Goal: Task Accomplishment & Management: Manage account settings

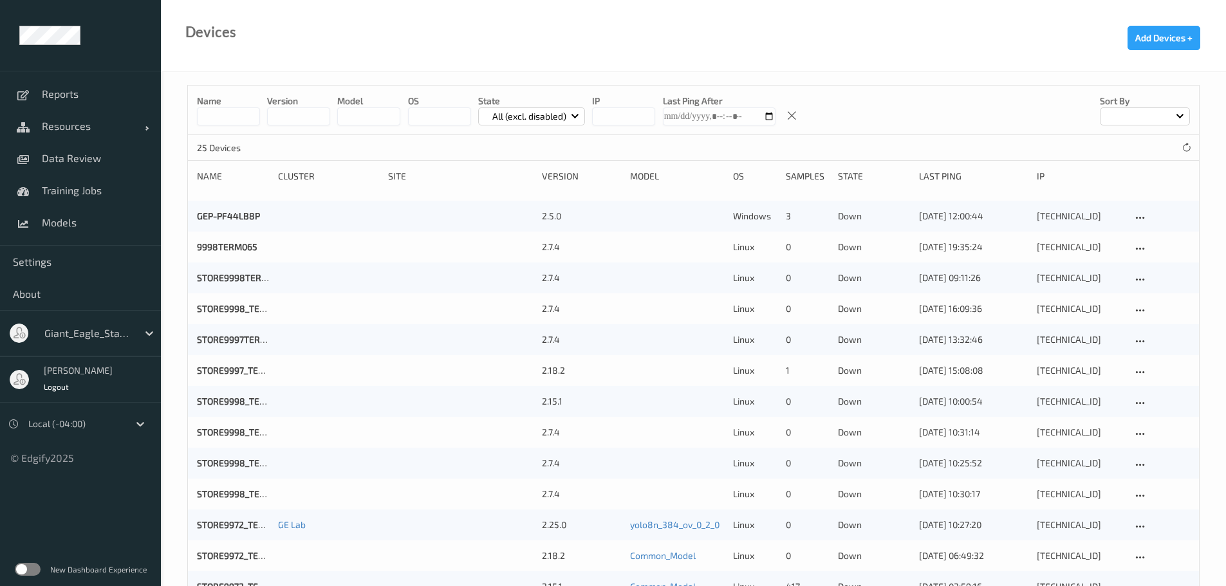
click at [227, 110] on input at bounding box center [228, 116] width 63 height 18
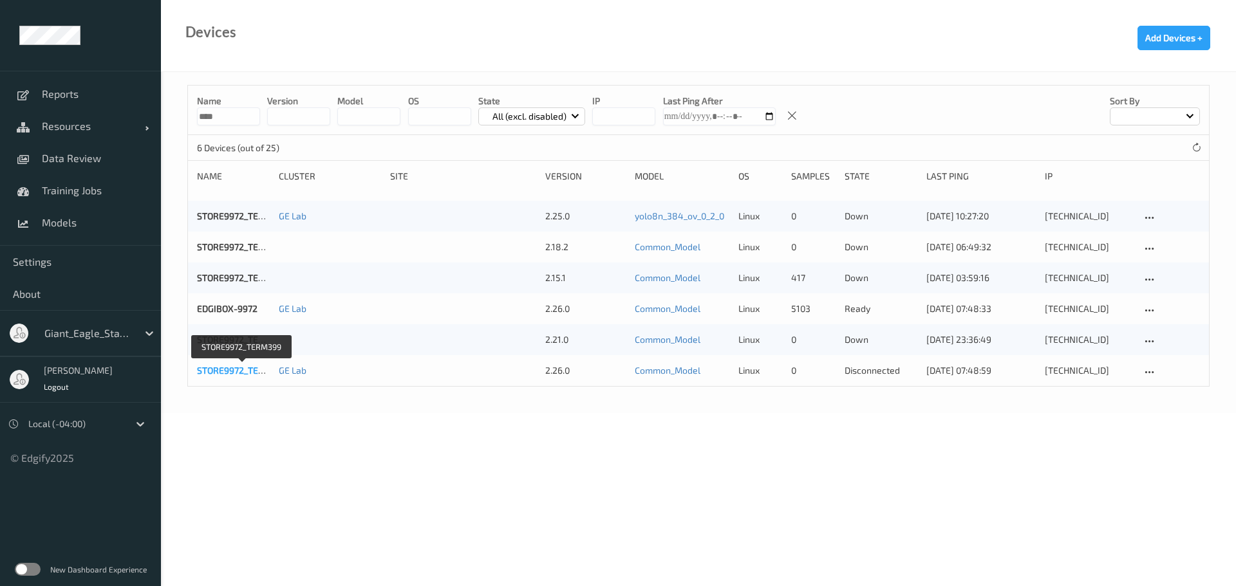
type input "****"
click at [237, 370] on link "STORE9972_TERM399" at bounding box center [242, 370] width 90 height 11
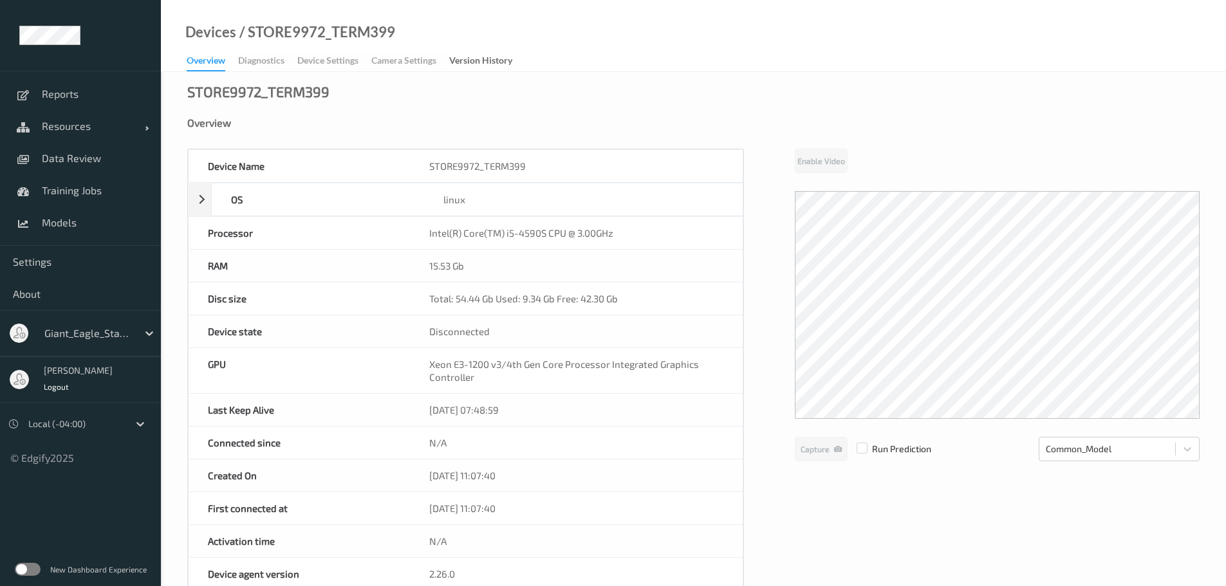
click at [317, 68] on div "Overview Diagnostics Device Settings Camera Settings Version History" at bounding box center [356, 61] width 339 height 19
click at [317, 65] on div "Overview Diagnostics Device Settings Camera Settings Version History" at bounding box center [356, 61] width 339 height 19
click at [274, 59] on div "Overview Diagnostics Device Settings Camera Settings Version History" at bounding box center [356, 61] width 339 height 19
click at [312, 63] on div "Overview Diagnostics Device Settings Camera Settings Version History" at bounding box center [356, 61] width 339 height 19
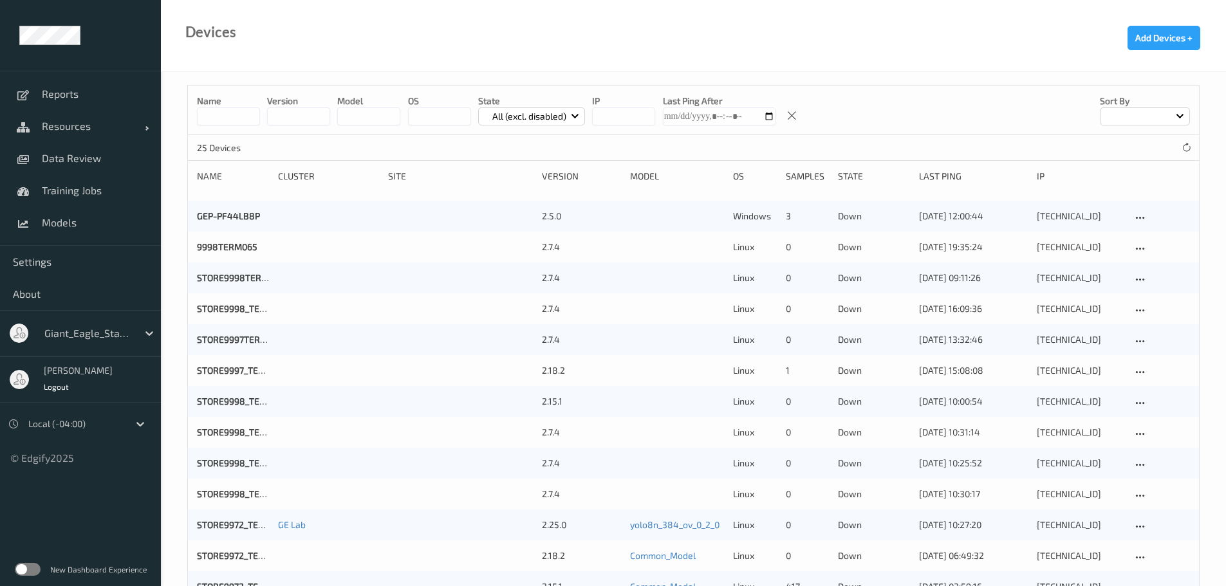
click at [245, 146] on p "25 Devices" at bounding box center [245, 148] width 97 height 13
click at [219, 116] on input at bounding box center [228, 116] width 63 height 18
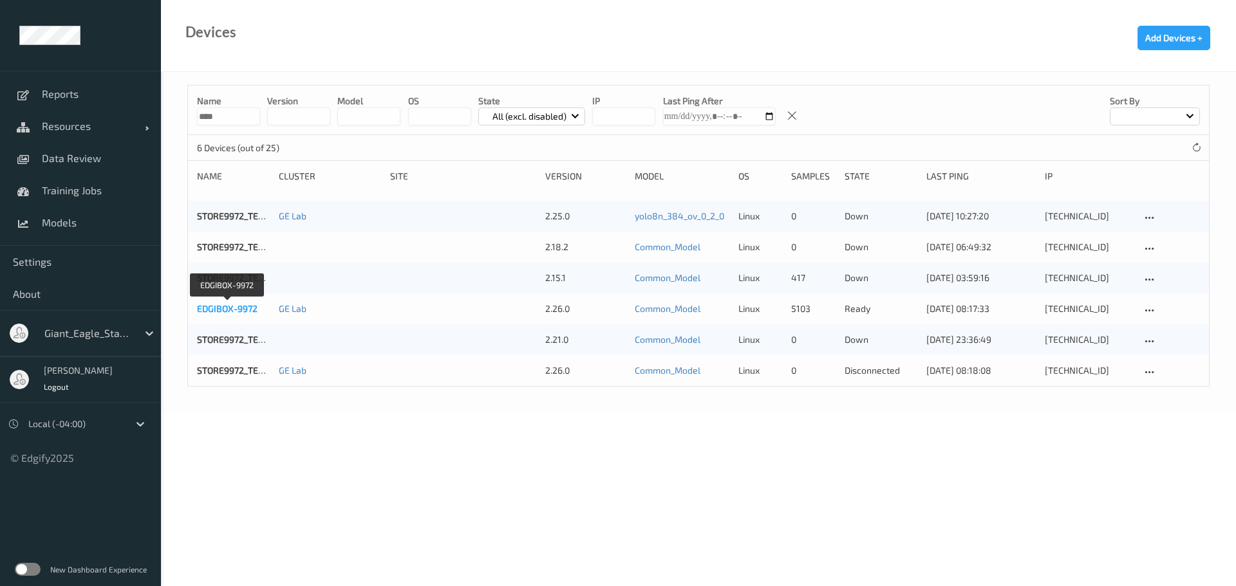
type input "****"
click at [249, 309] on link "EDGIBOX-9972" at bounding box center [227, 308] width 60 height 11
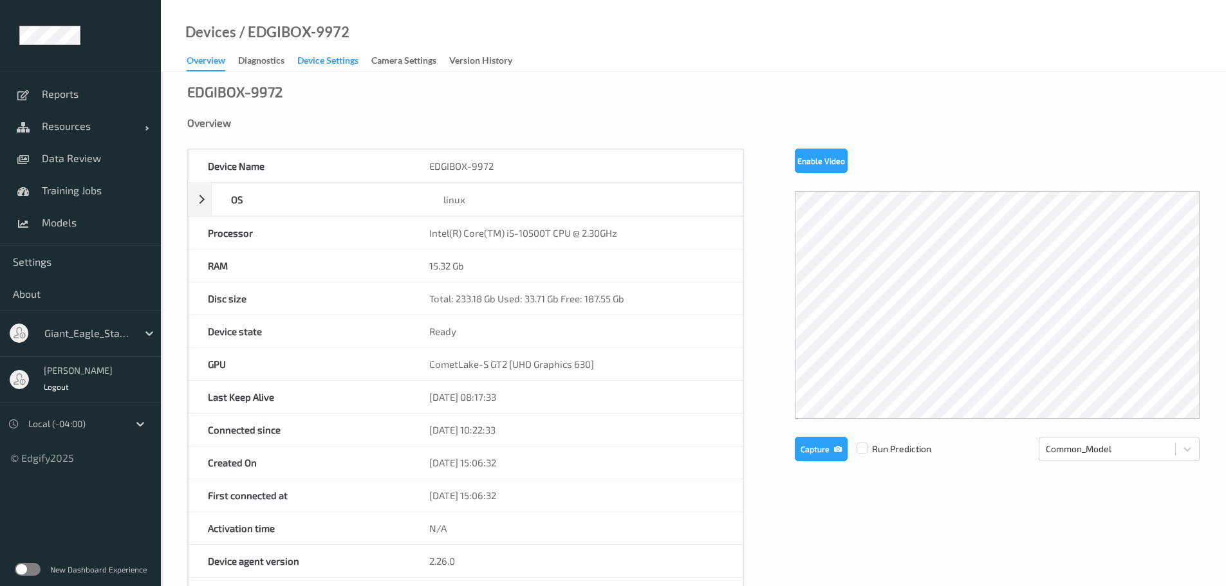
click at [344, 64] on div "Device Settings" at bounding box center [327, 62] width 61 height 16
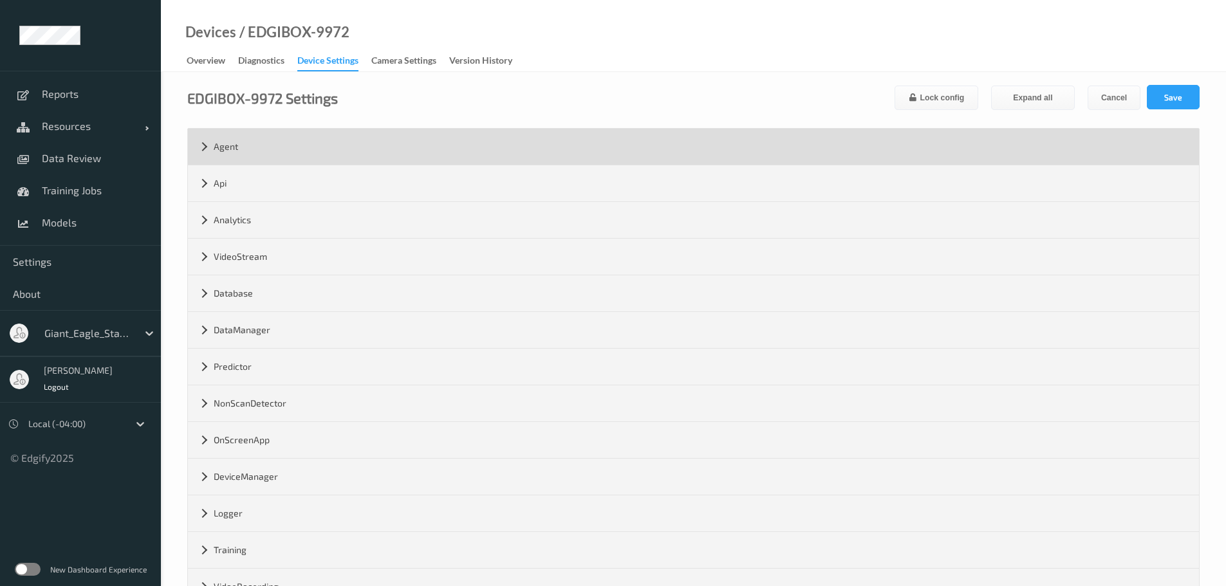
click at [198, 141] on div "Agent" at bounding box center [693, 147] width 1011 height 36
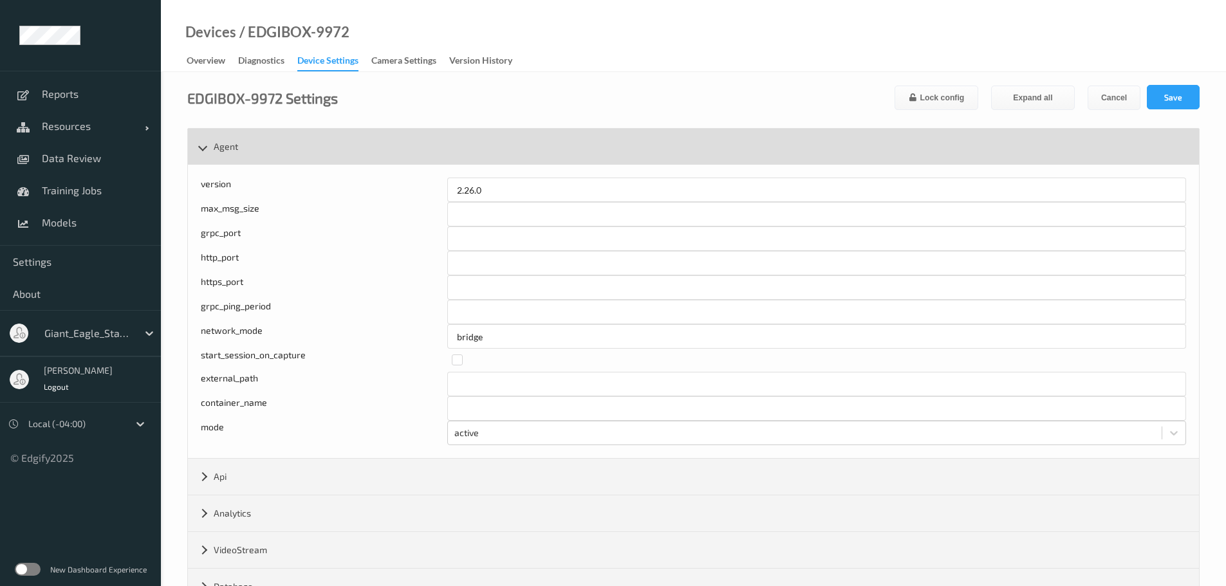
click at [199, 151] on div "Agent" at bounding box center [693, 147] width 1011 height 36
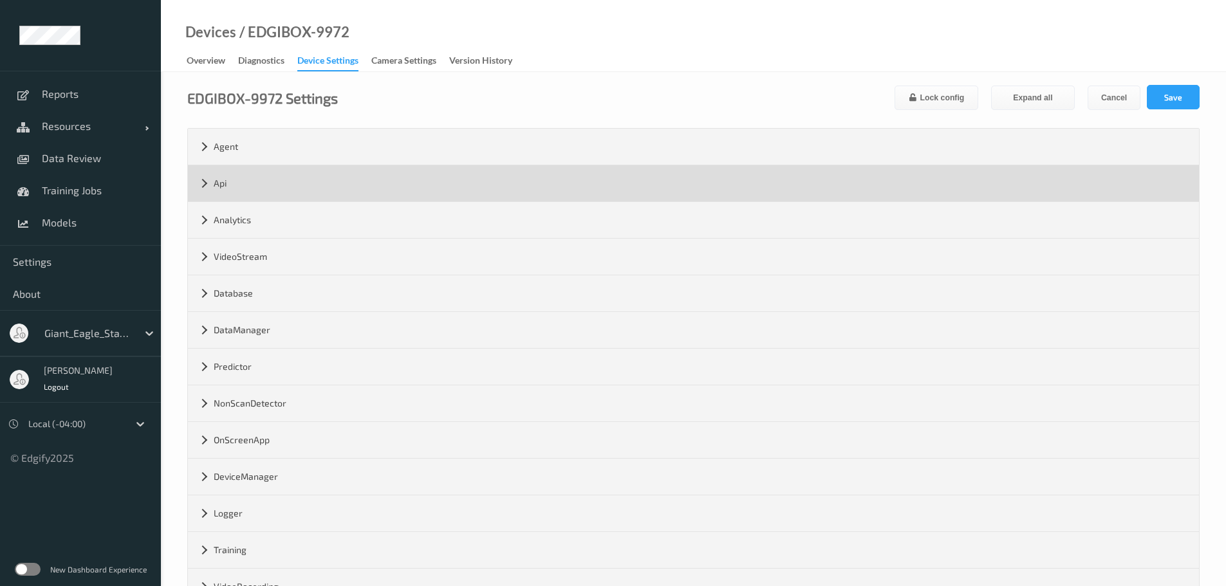
click at [199, 178] on div "Api" at bounding box center [693, 183] width 1011 height 36
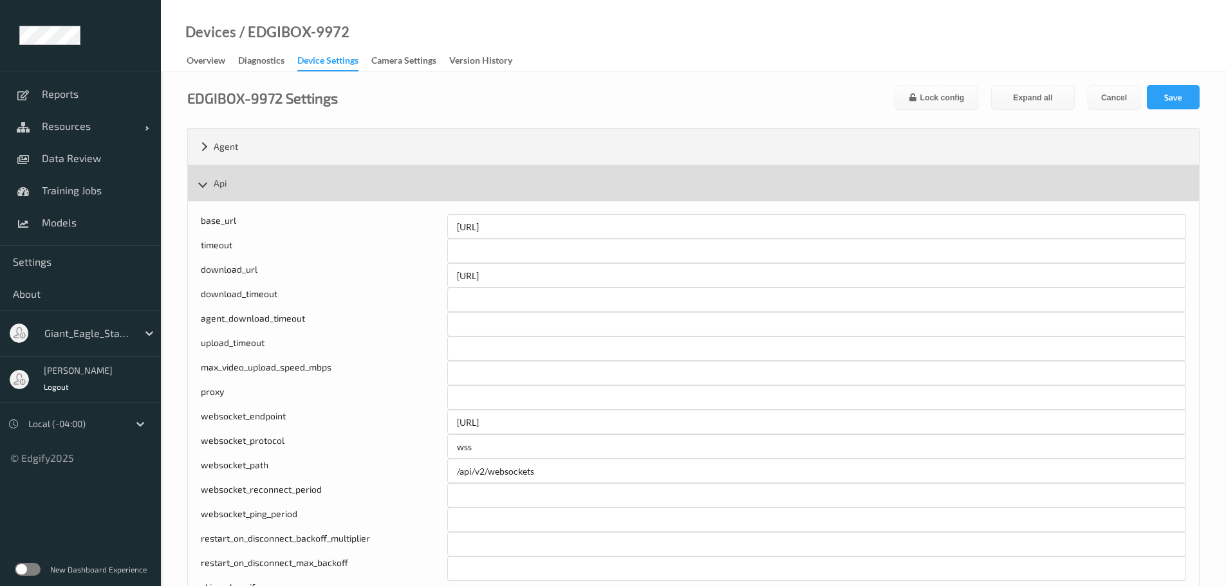
click at [202, 194] on div "Api" at bounding box center [693, 183] width 1011 height 36
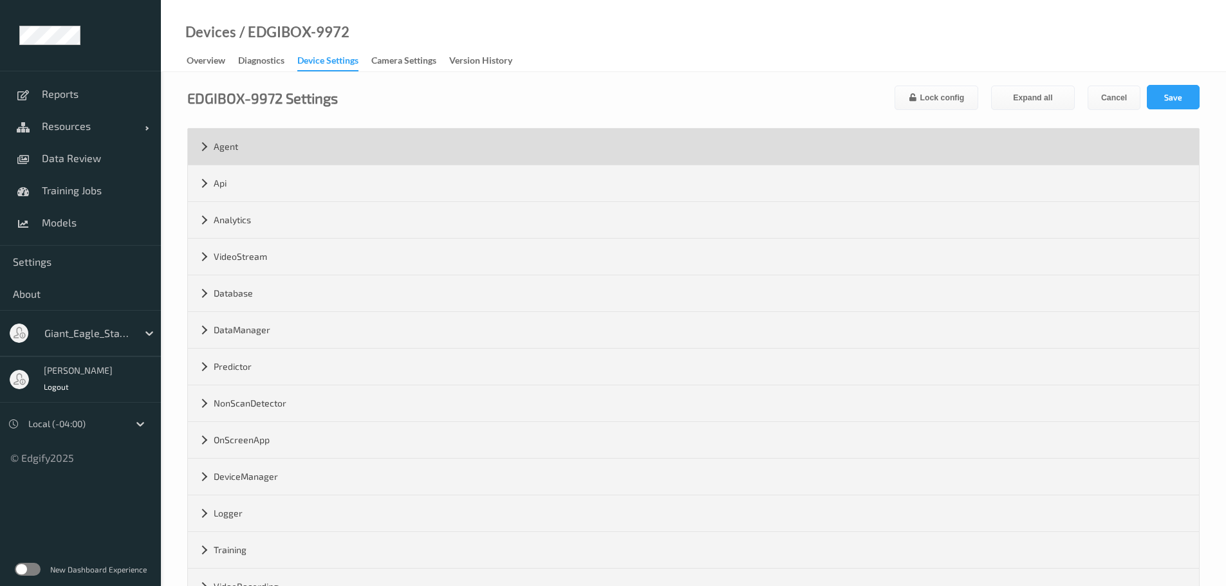
click at [205, 151] on div "Agent" at bounding box center [693, 147] width 1011 height 36
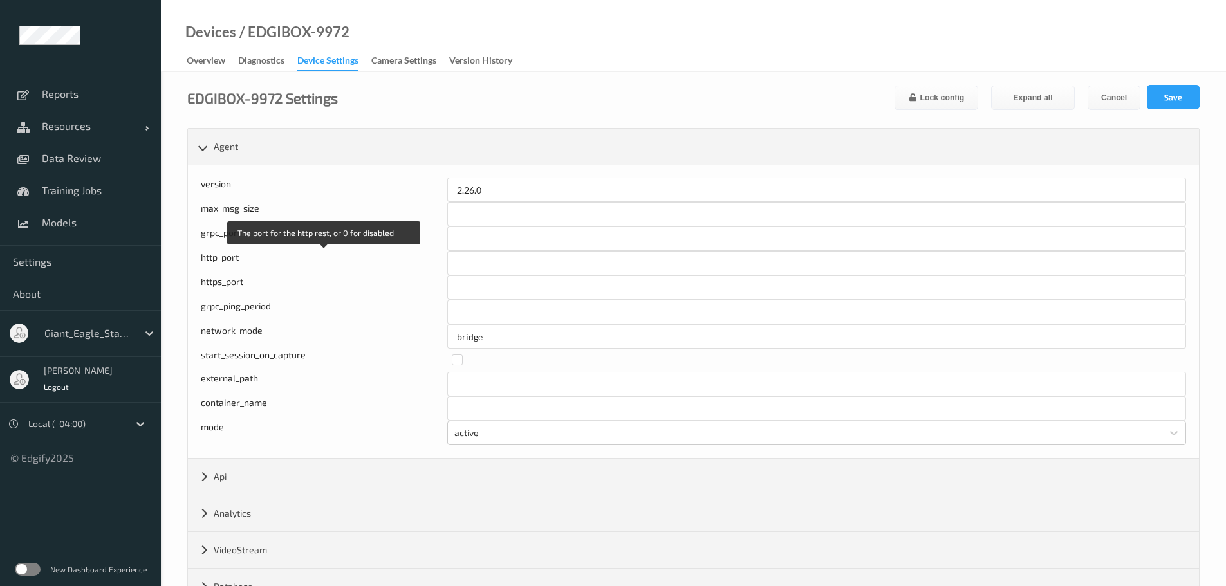
click at [239, 257] on div "http_port" at bounding box center [324, 263] width 247 height 24
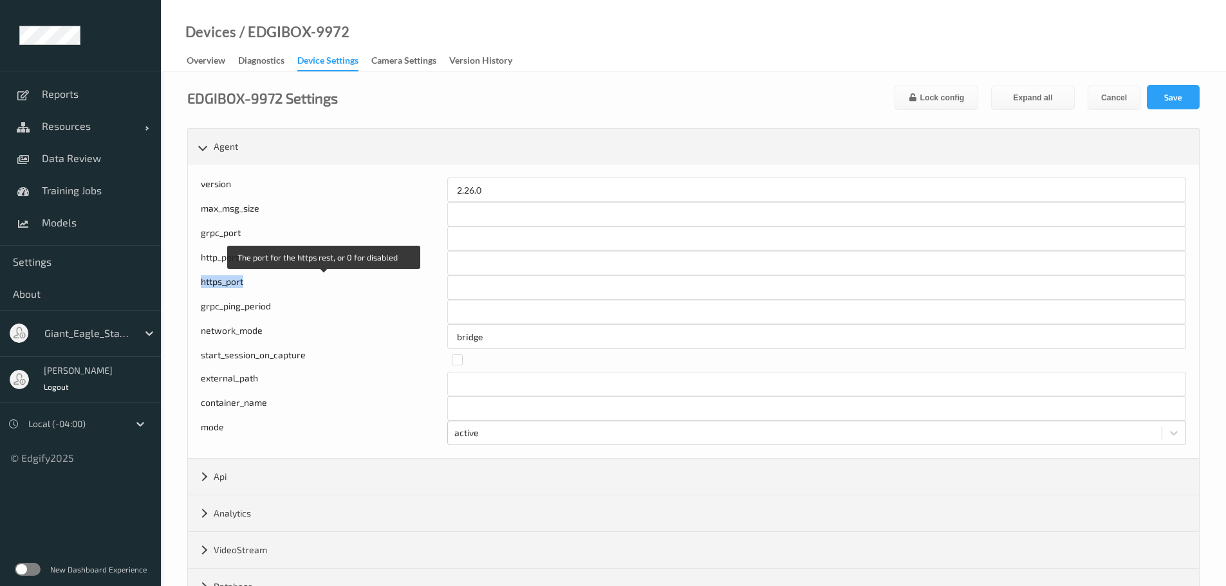
drag, startPoint x: 247, startPoint y: 282, endPoint x: 202, endPoint y: 283, distance: 45.1
click at [202, 283] on div "https_port" at bounding box center [324, 287] width 247 height 24
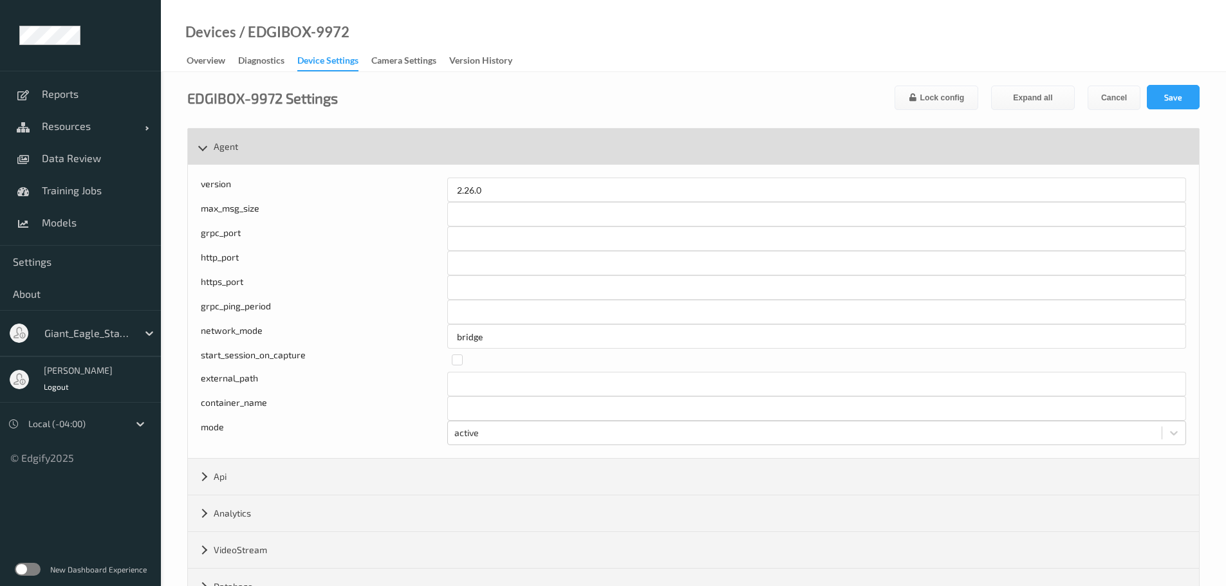
click at [211, 149] on div "Agent" at bounding box center [693, 147] width 1011 height 36
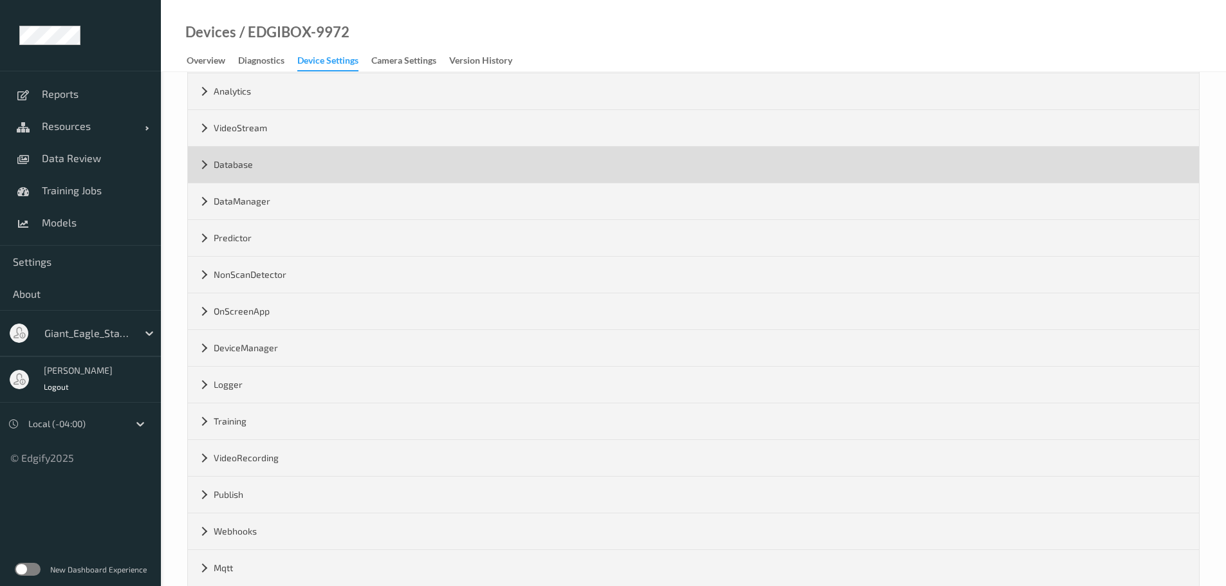
scroll to position [156, 0]
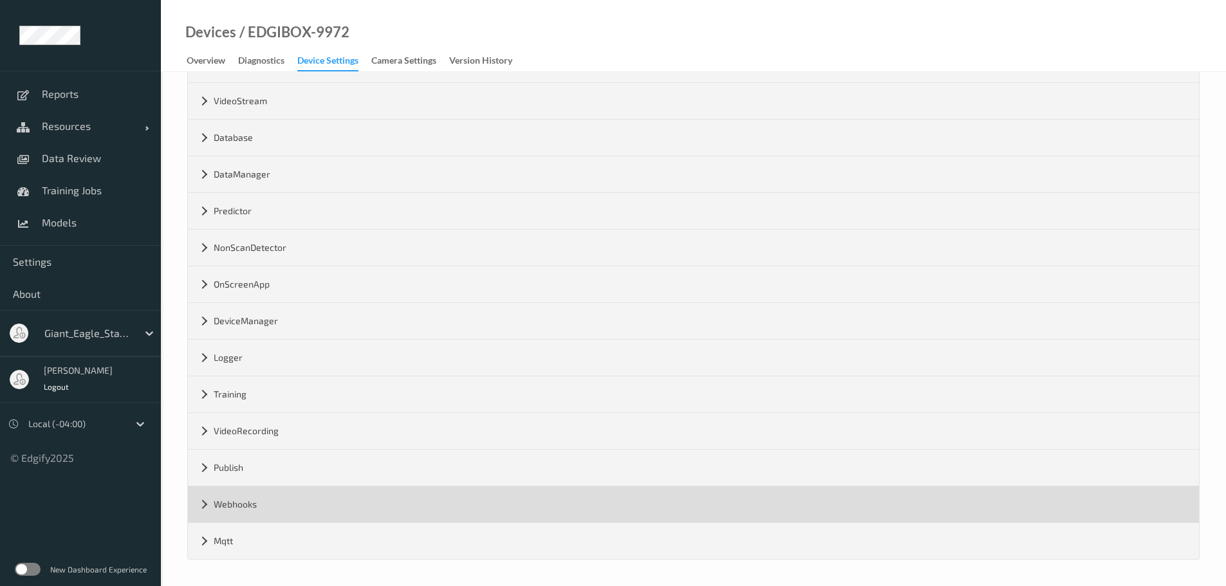
click at [200, 505] on div "Webhooks" at bounding box center [693, 505] width 1011 height 36
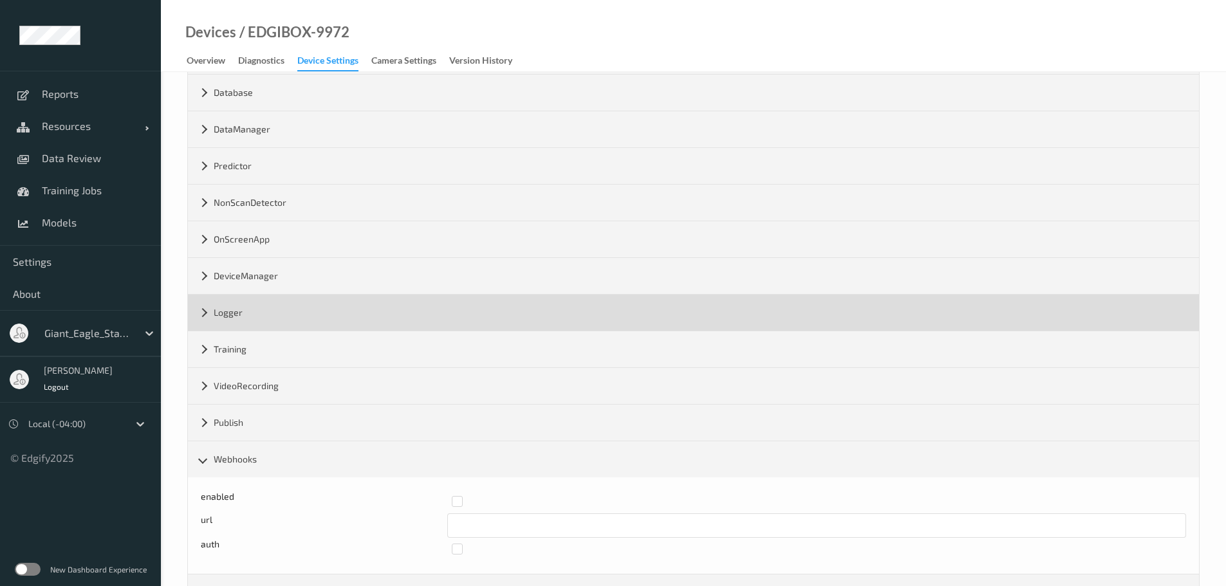
scroll to position [252, 0]
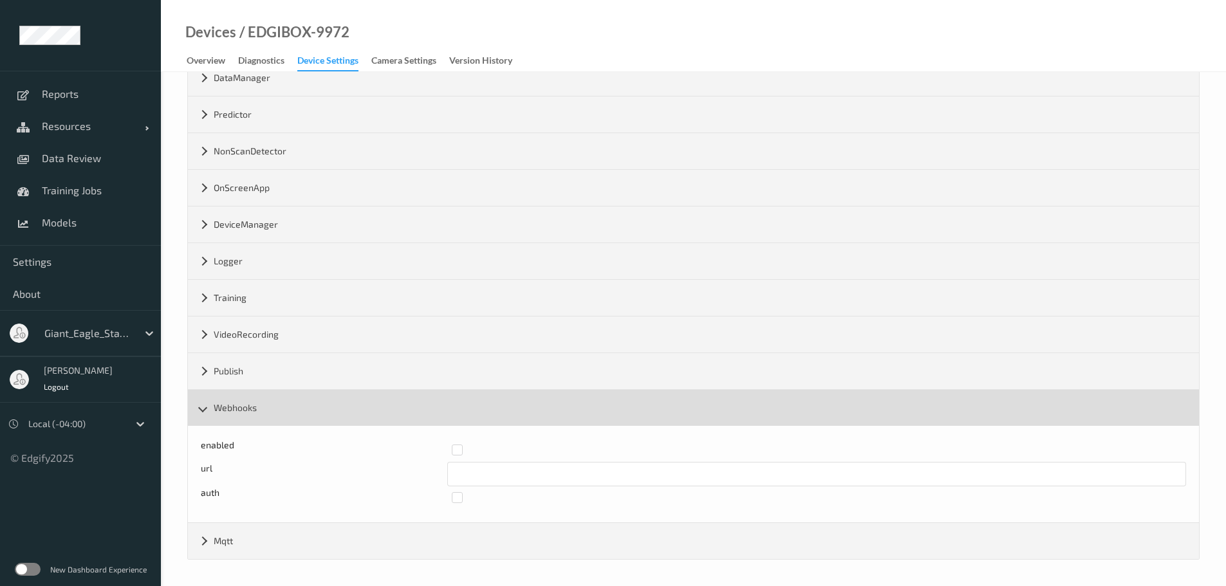
click at [207, 414] on div "Webhooks" at bounding box center [693, 408] width 1011 height 36
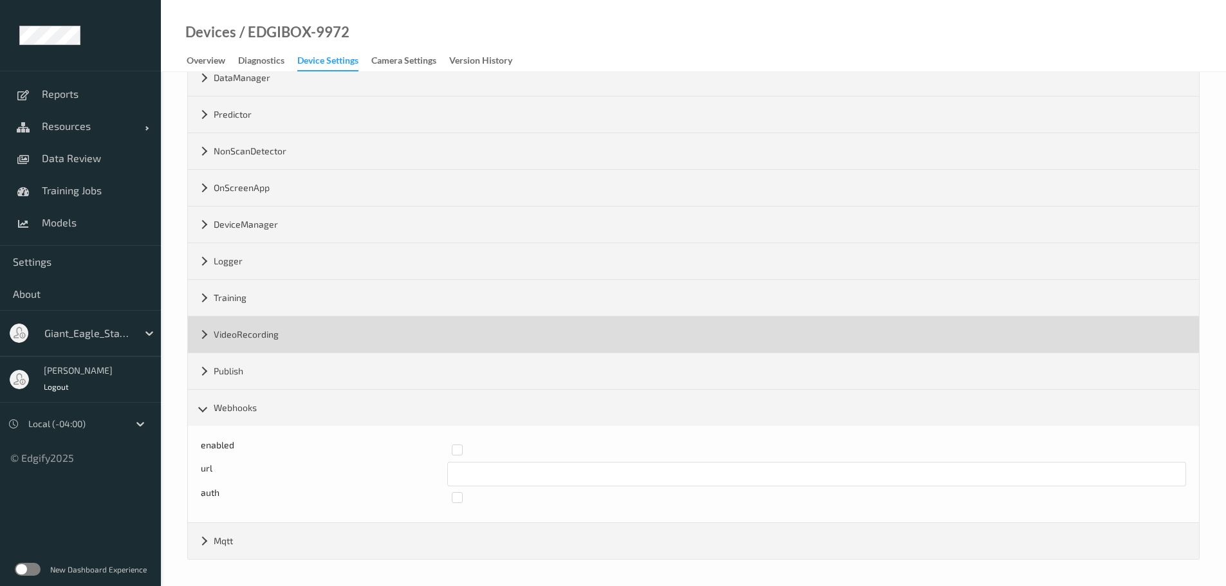
scroll to position [156, 0]
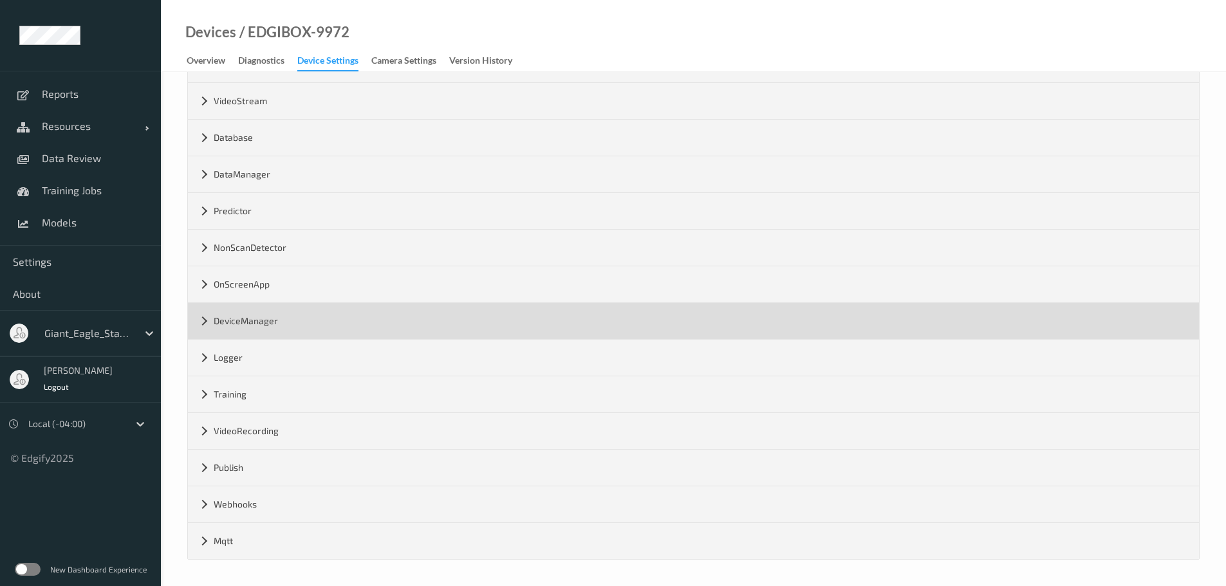
click at [209, 325] on div "DeviceManager" at bounding box center [693, 321] width 1011 height 36
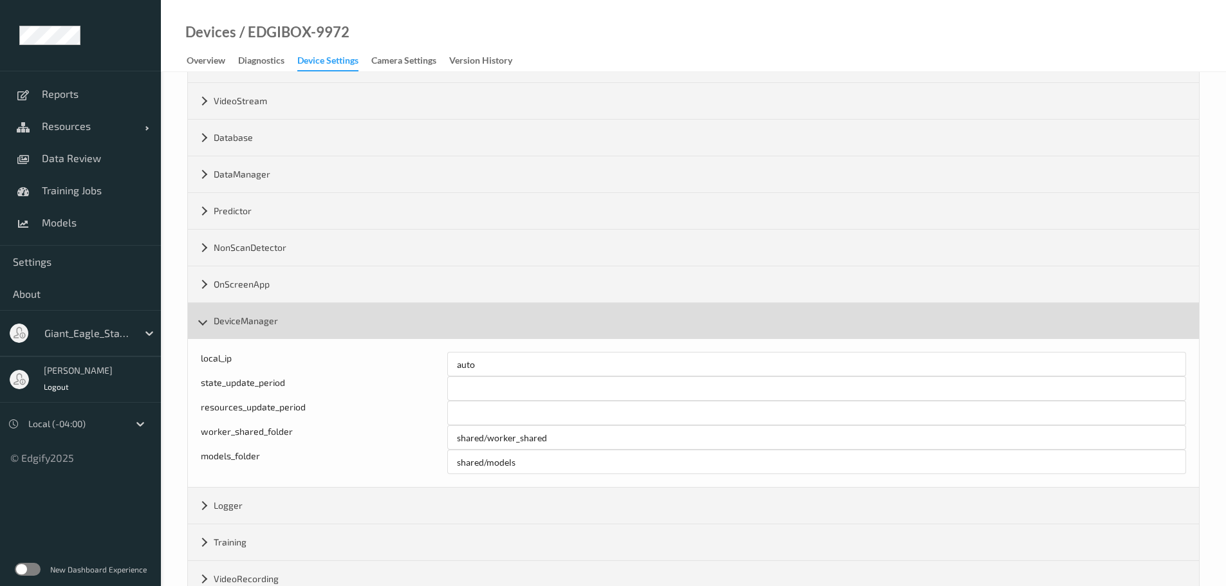
click at [207, 325] on div "DeviceManager" at bounding box center [693, 321] width 1011 height 36
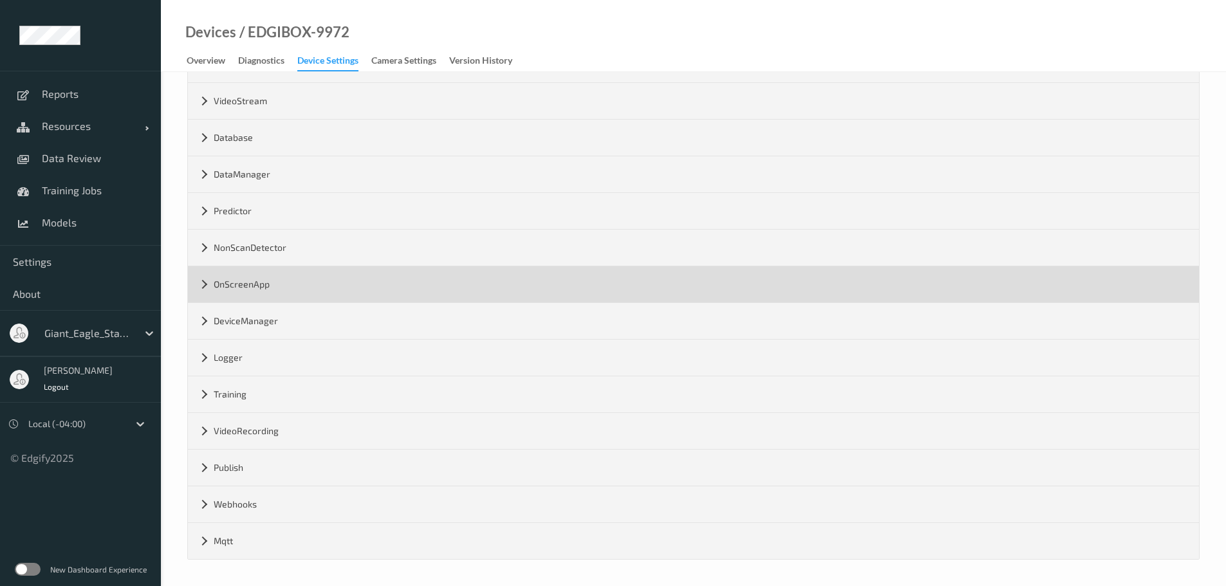
click at [205, 290] on div "OnScreenApp" at bounding box center [693, 284] width 1011 height 36
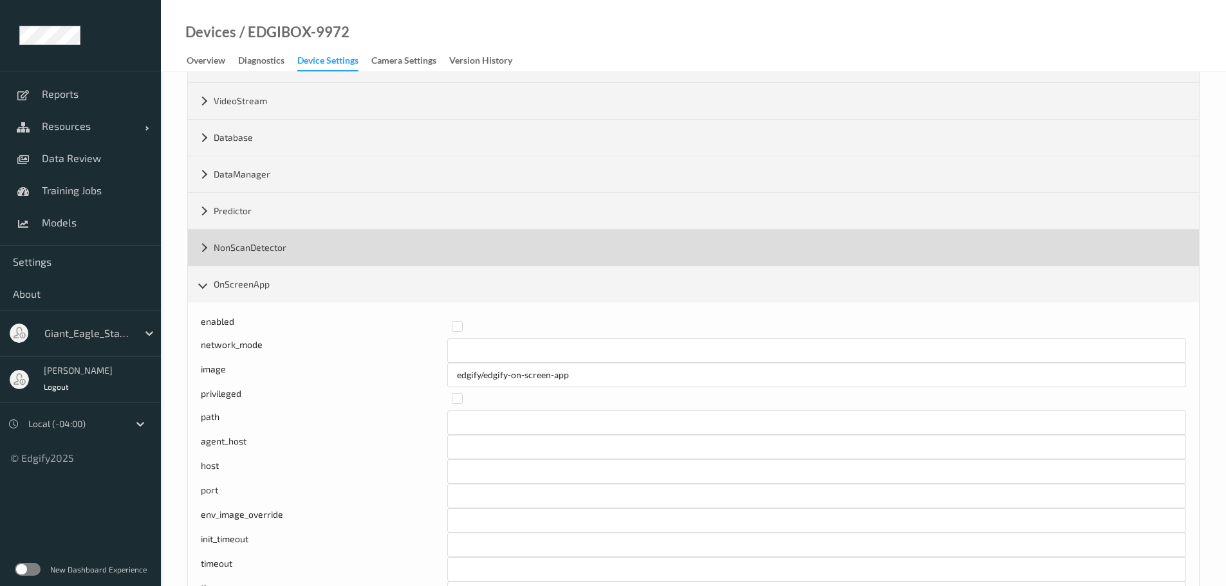
click at [203, 252] on div "NonScanDetector" at bounding box center [693, 248] width 1011 height 36
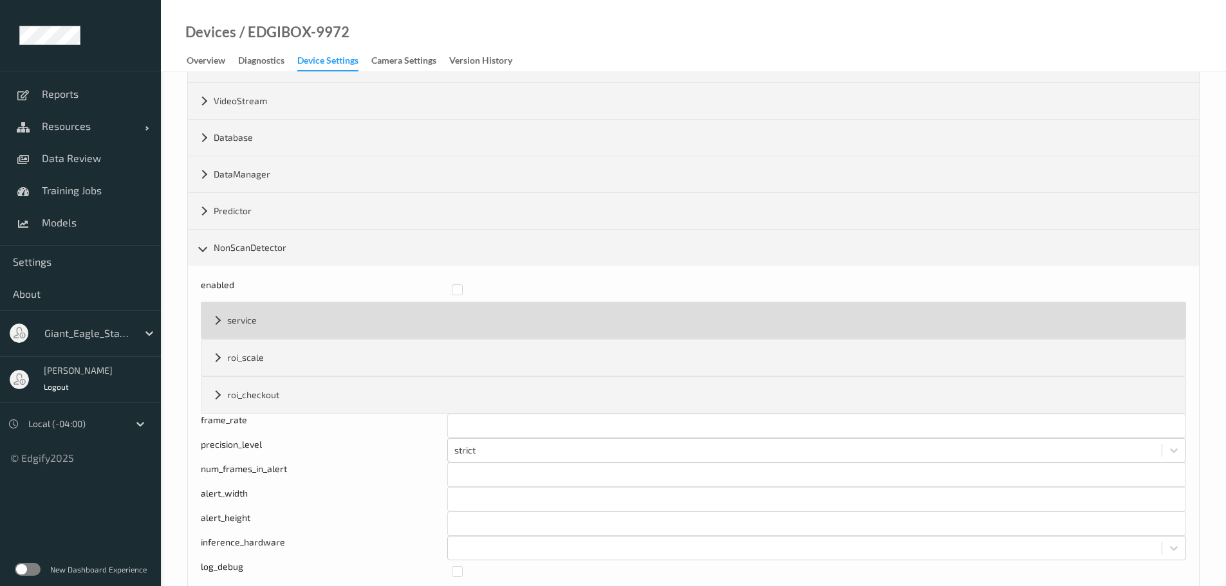
click at [216, 327] on div "service" at bounding box center [693, 320] width 984 height 36
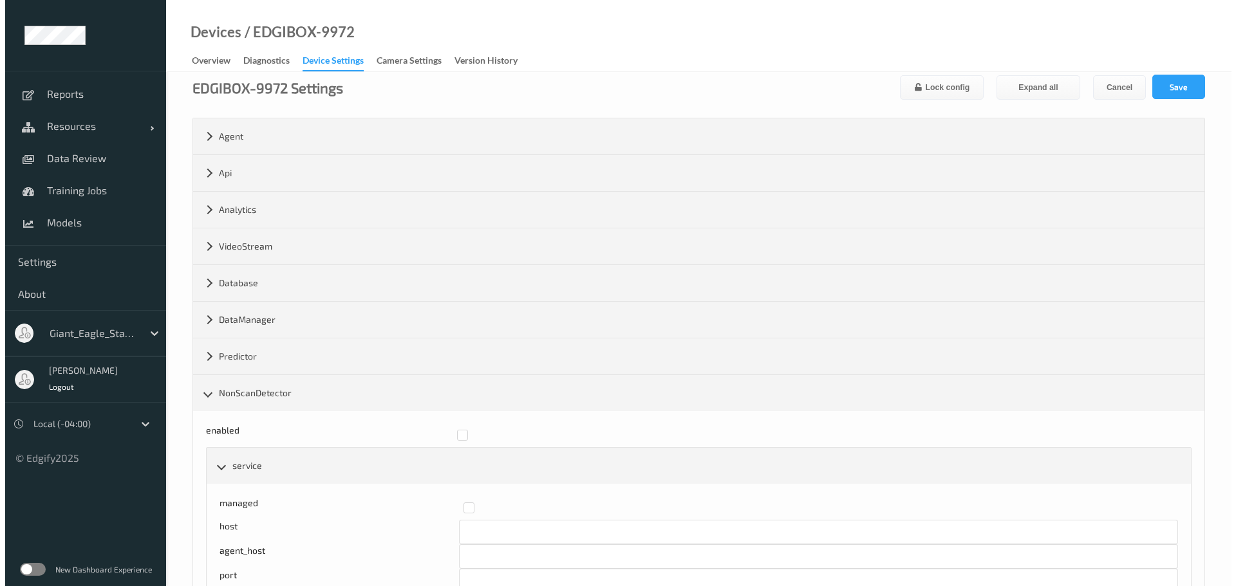
scroll to position [0, 0]
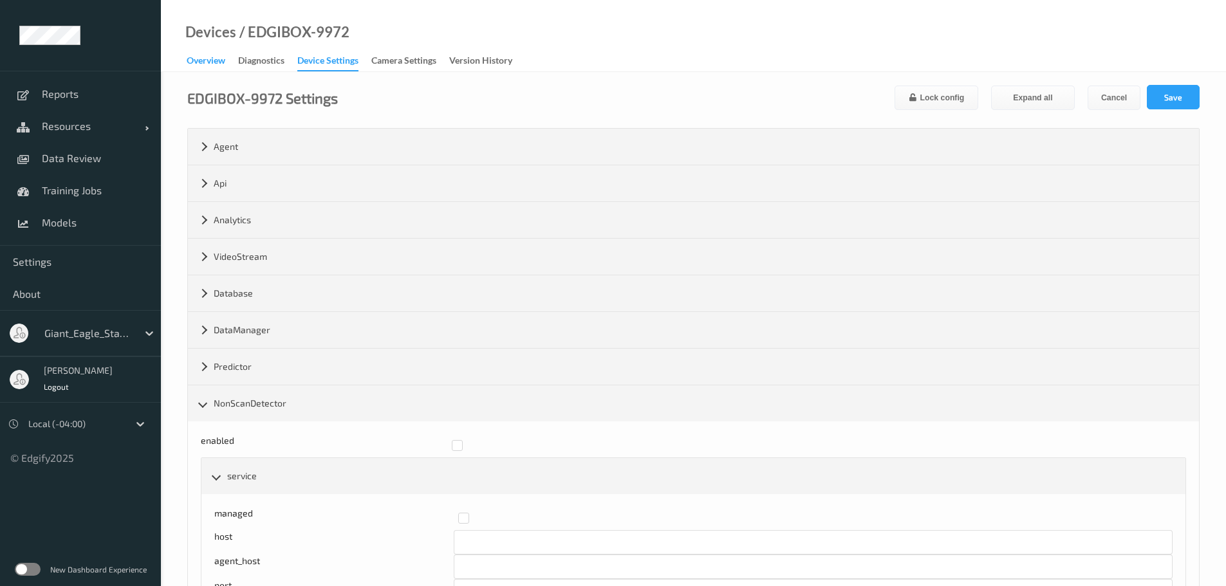
click at [202, 66] on div "Overview" at bounding box center [206, 62] width 39 height 16
